Goal: Find specific page/section: Find specific page/section

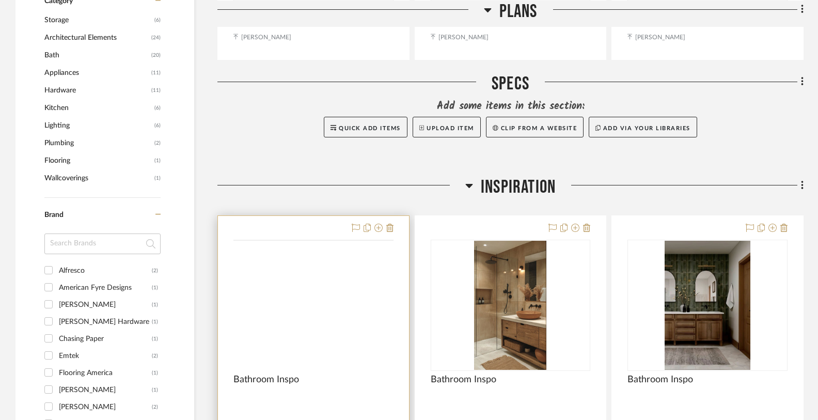
scroll to position [748, 0]
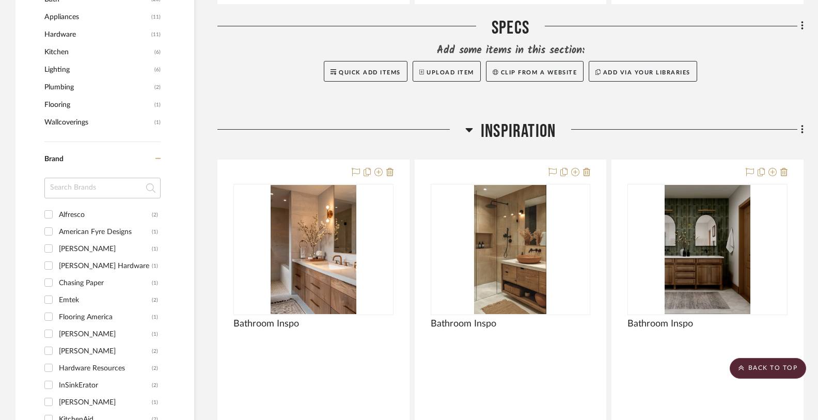
click at [467, 130] on icon at bounding box center [468, 130] width 7 height 4
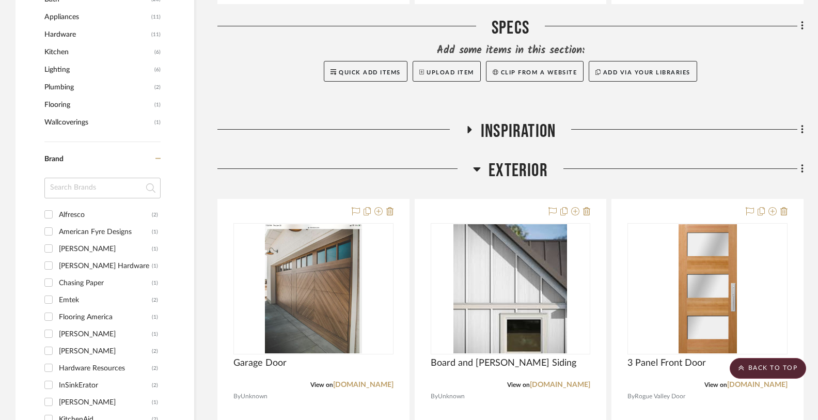
click at [478, 170] on icon at bounding box center [477, 169] width 8 height 12
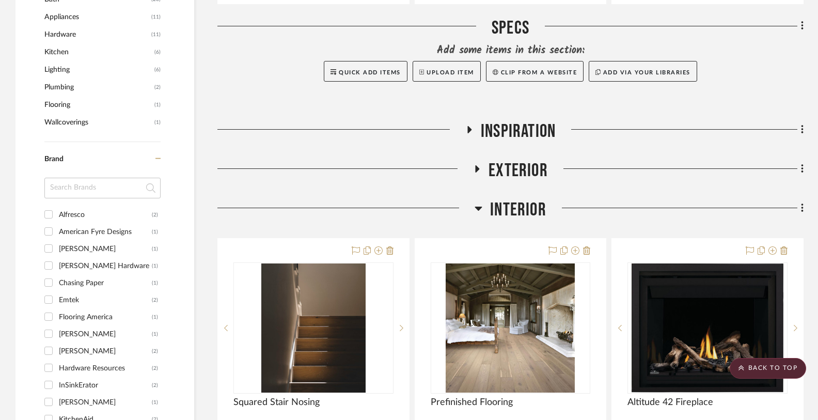
click at [479, 207] on icon at bounding box center [478, 209] width 7 height 4
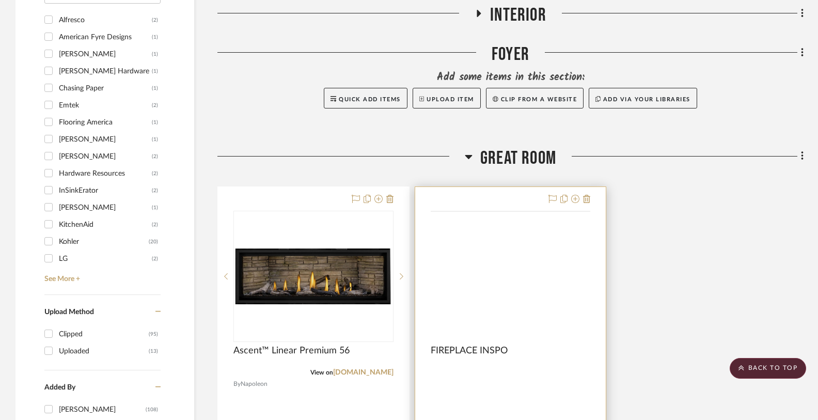
scroll to position [993, 0]
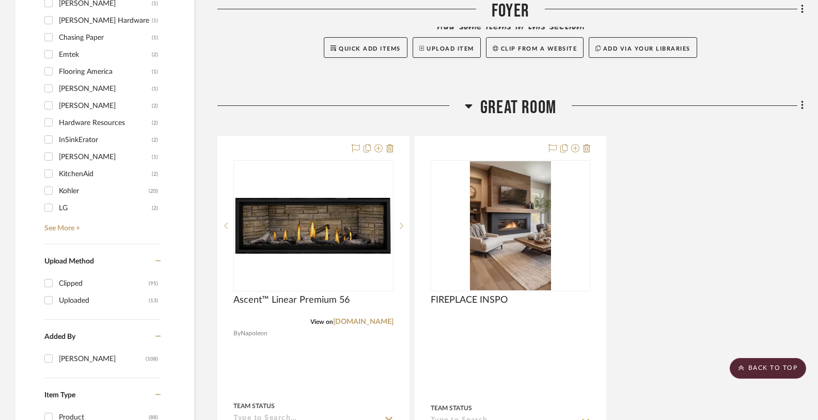
click at [466, 103] on icon at bounding box center [469, 106] width 8 height 12
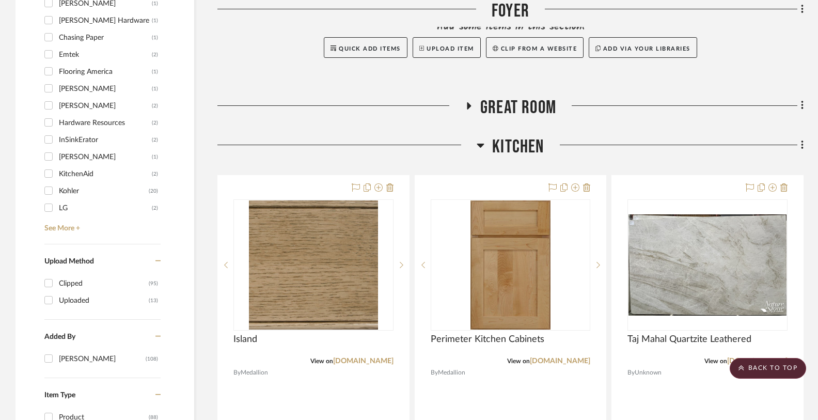
click at [482, 145] on icon at bounding box center [480, 146] width 7 height 4
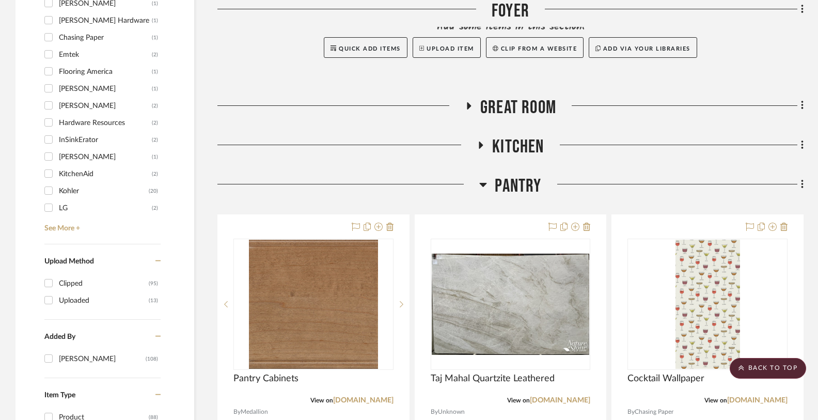
click at [480, 182] on icon at bounding box center [483, 184] width 8 height 12
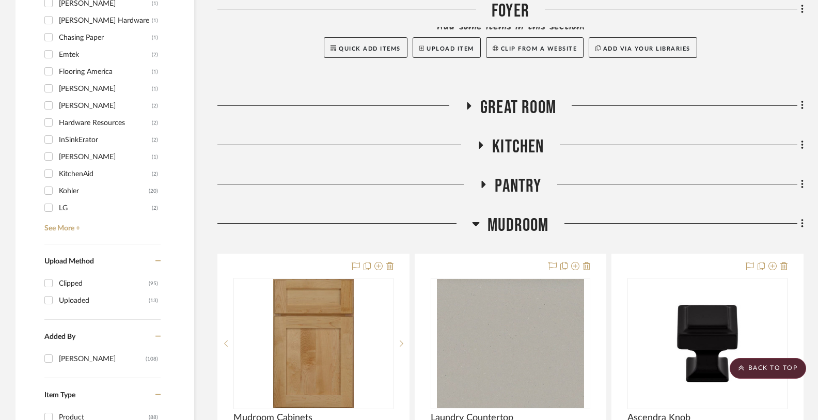
click at [477, 223] on icon at bounding box center [475, 224] width 7 height 4
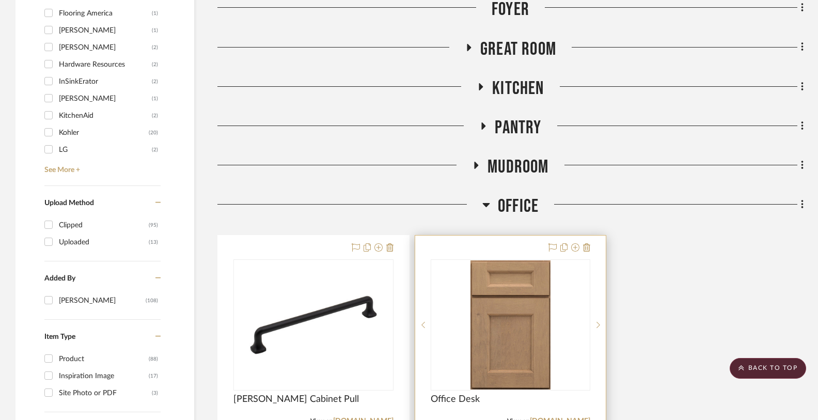
scroll to position [1071, 0]
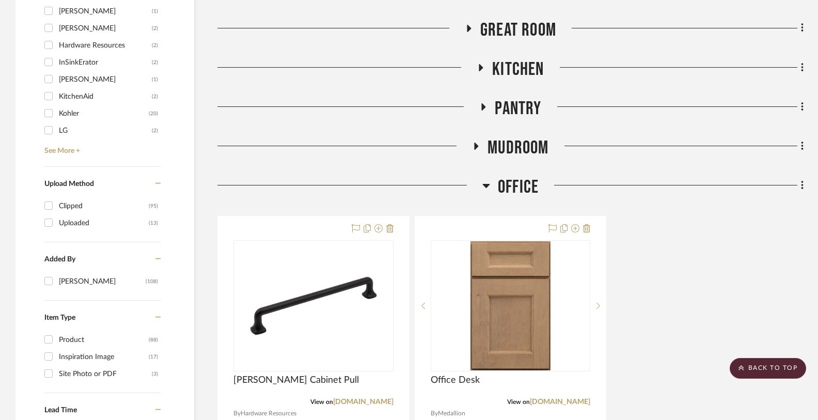
click at [484, 186] on icon at bounding box center [486, 185] width 8 height 12
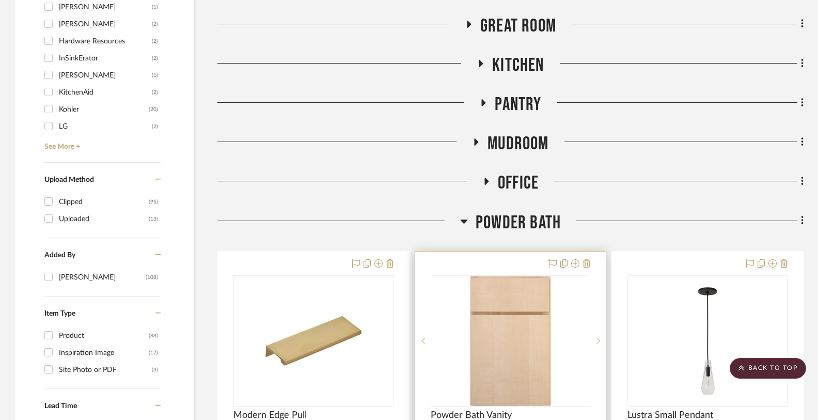
scroll to position [1136, 0]
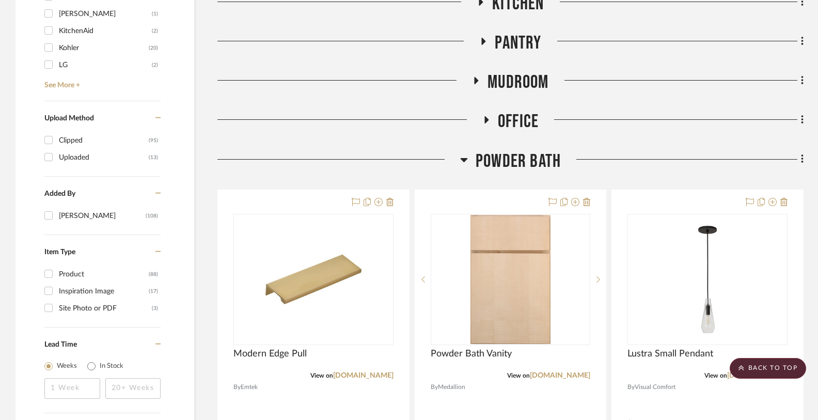
click at [461, 158] on icon at bounding box center [463, 160] width 7 height 4
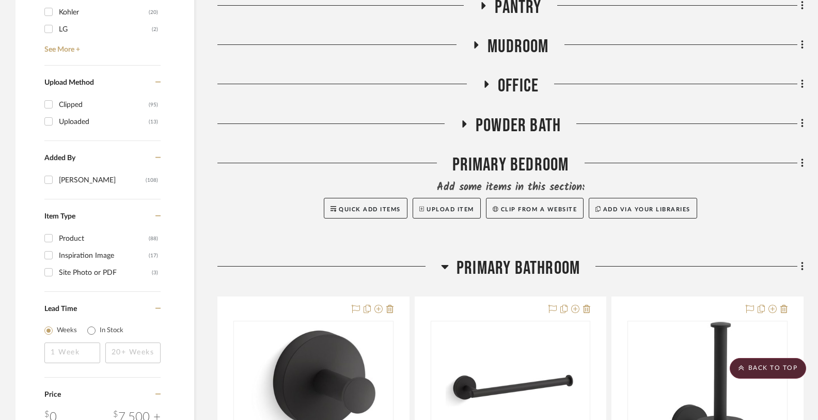
scroll to position [1270, 0]
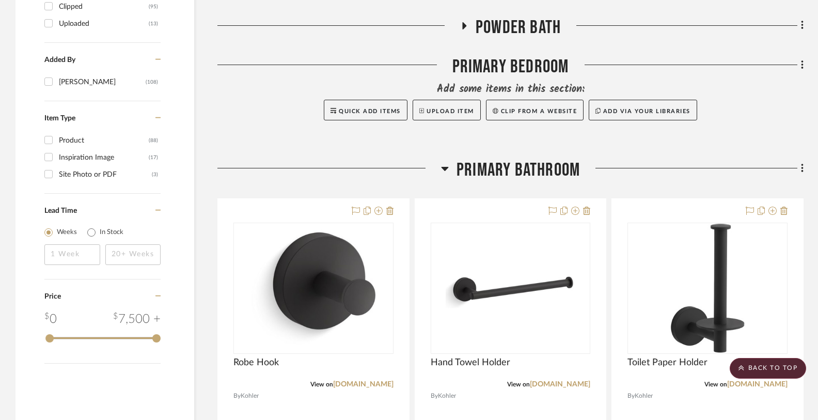
click at [447, 170] on icon at bounding box center [445, 168] width 8 height 12
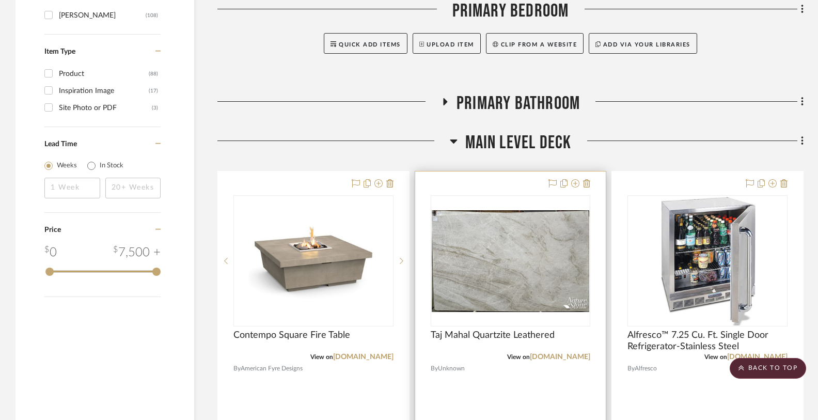
scroll to position [1344, 0]
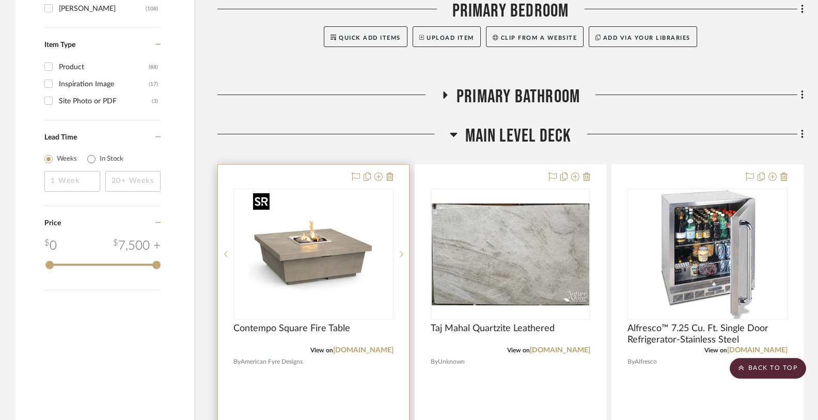
click at [327, 254] on img "0" at bounding box center [313, 253] width 129 height 129
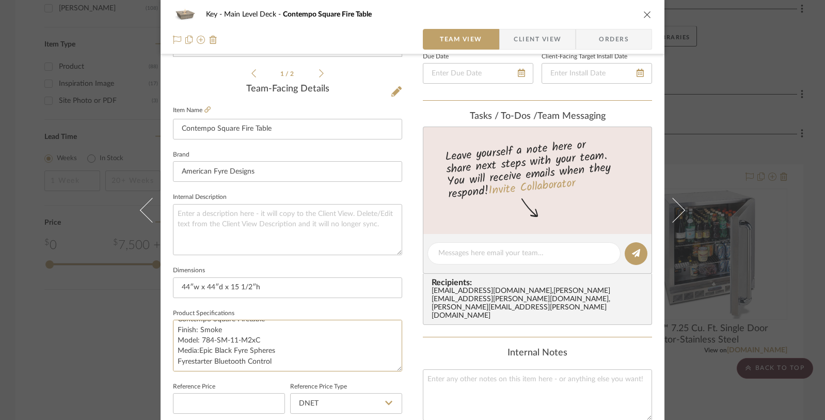
scroll to position [0, 0]
drag, startPoint x: 274, startPoint y: 362, endPoint x: 169, endPoint y: 319, distance: 113.7
click at [169, 319] on div "Key Main Level Deck Contempo Square Fire Table Team View Client View Orders 1 /…" at bounding box center [413, 246] width 504 height 954
